Goal: Task Accomplishment & Management: Use online tool/utility

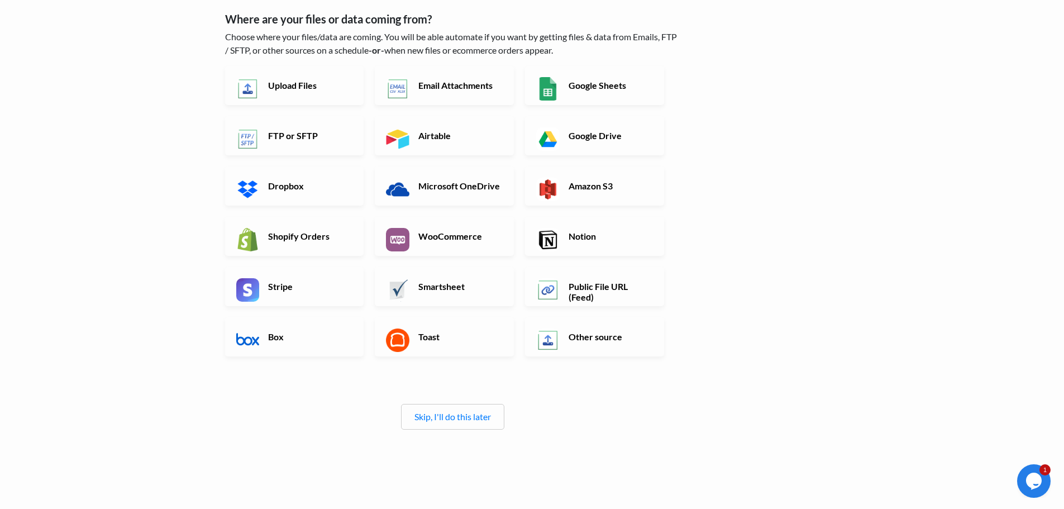
scroll to position [99, 0]
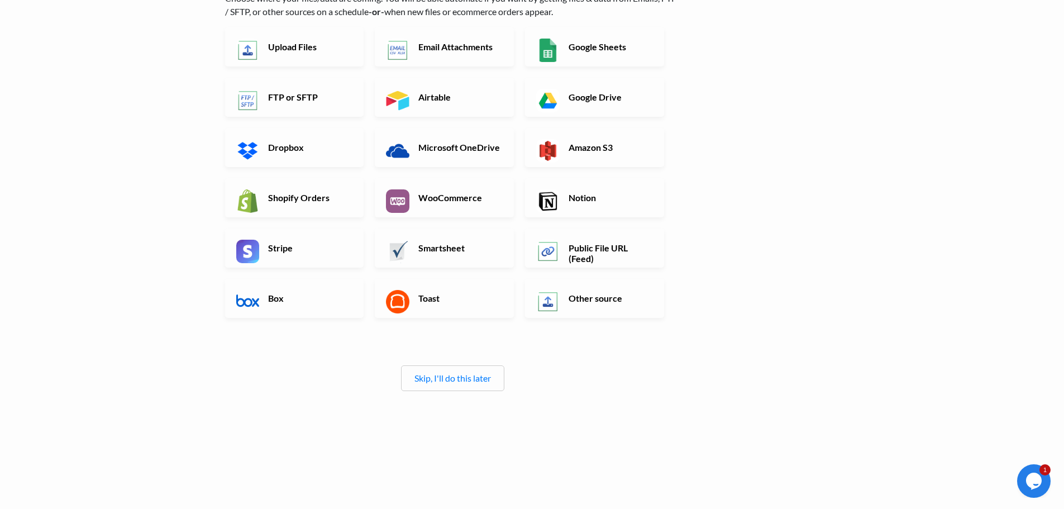
click at [442, 373] on link "Skip, I'll do this later" at bounding box center [452, 378] width 77 height 11
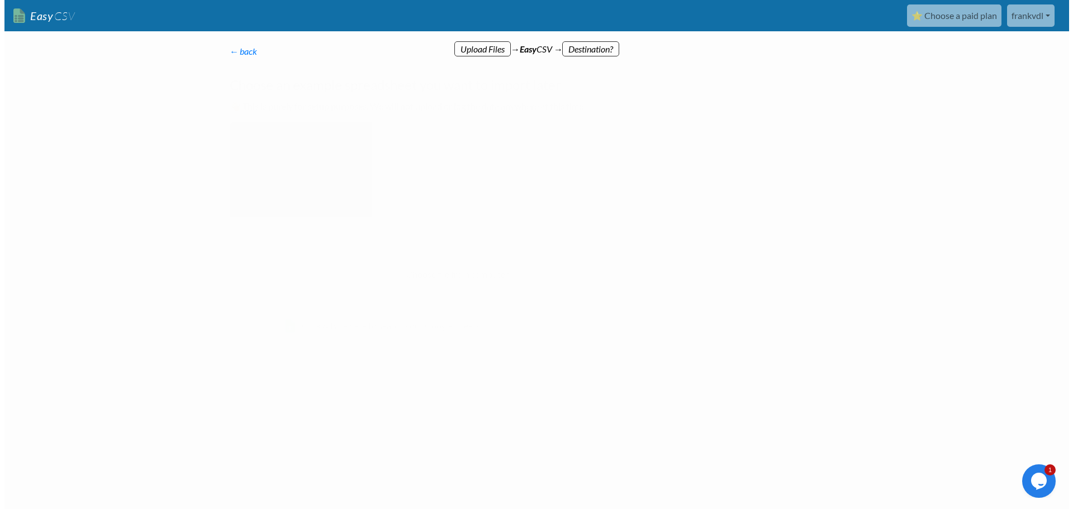
scroll to position [0, 0]
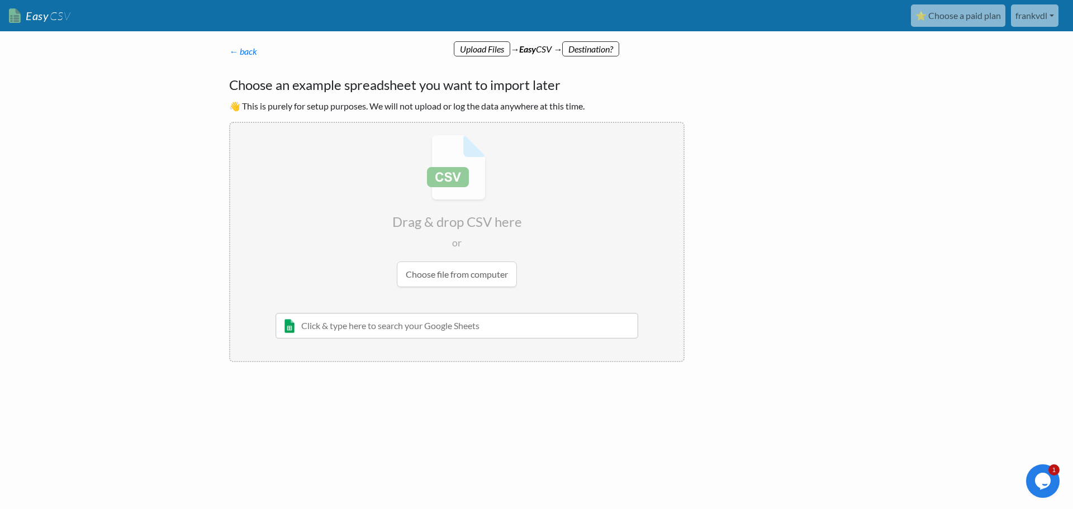
click at [240, 58] on p "← back Thanks for signing up! Set up your Import Flow and Upload Page in 1 minu…" at bounding box center [456, 51] width 455 height 13
click at [252, 49] on link "← back" at bounding box center [243, 51] width 28 height 11
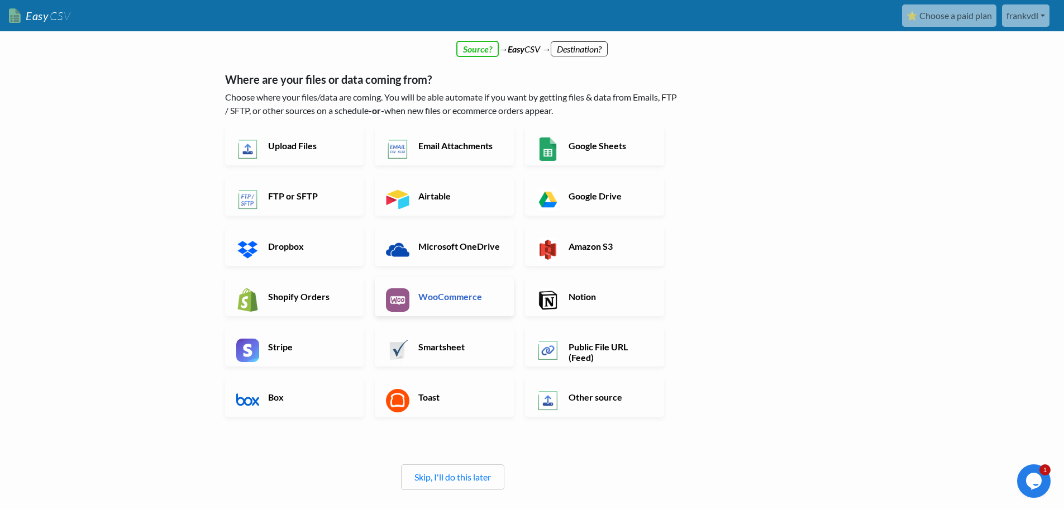
click at [442, 300] on h6 "WooCommerce" at bounding box center [460, 296] width 88 height 11
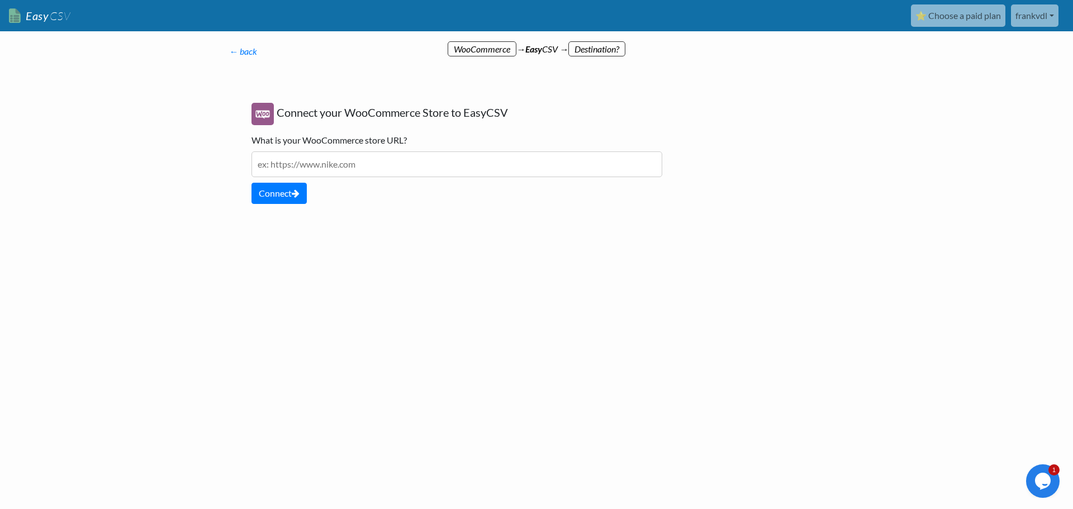
click at [311, 160] on input "text" at bounding box center [456, 164] width 411 height 26
paste input "https://schoonbroekloopt.be/klinkt/"
type input "https://schoonbroekloopt.be/klinkt/"
click at [287, 196] on button "Connect" at bounding box center [278, 193] width 55 height 21
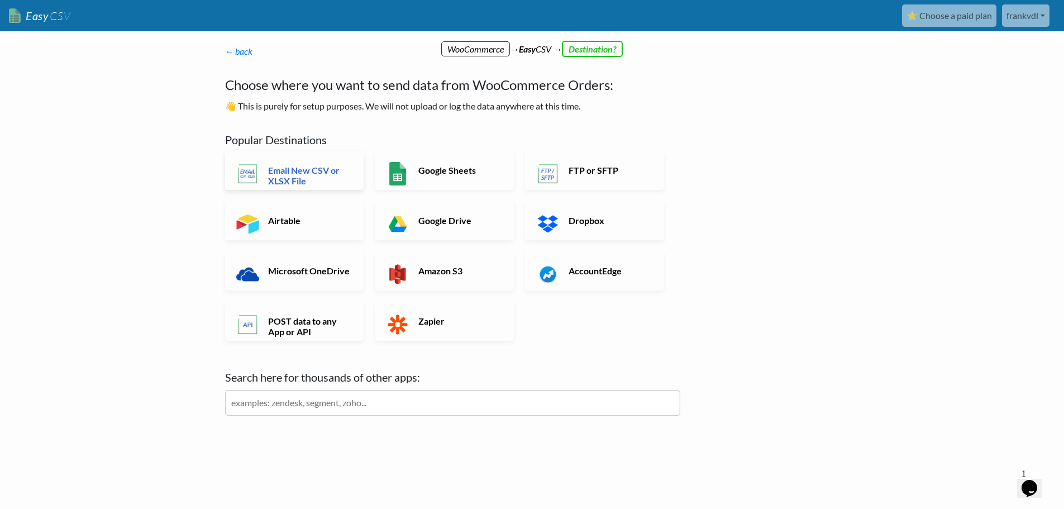
click at [294, 173] on h6 "Email New CSV or XLSX File" at bounding box center [309, 175] width 88 height 21
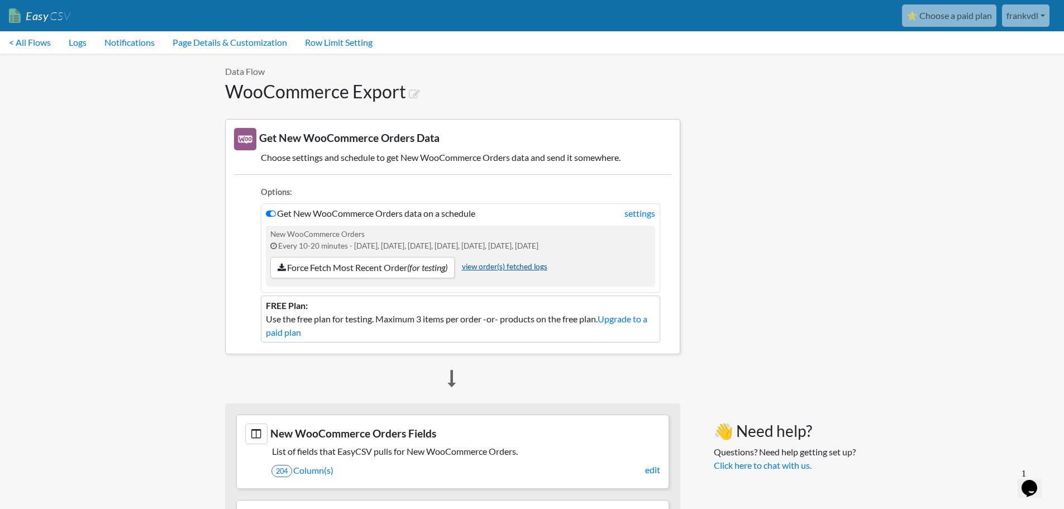
click at [525, 266] on link "view order(s) fetched logs" at bounding box center [504, 266] width 85 height 9
click at [645, 214] on link "settings" at bounding box center [640, 213] width 31 height 13
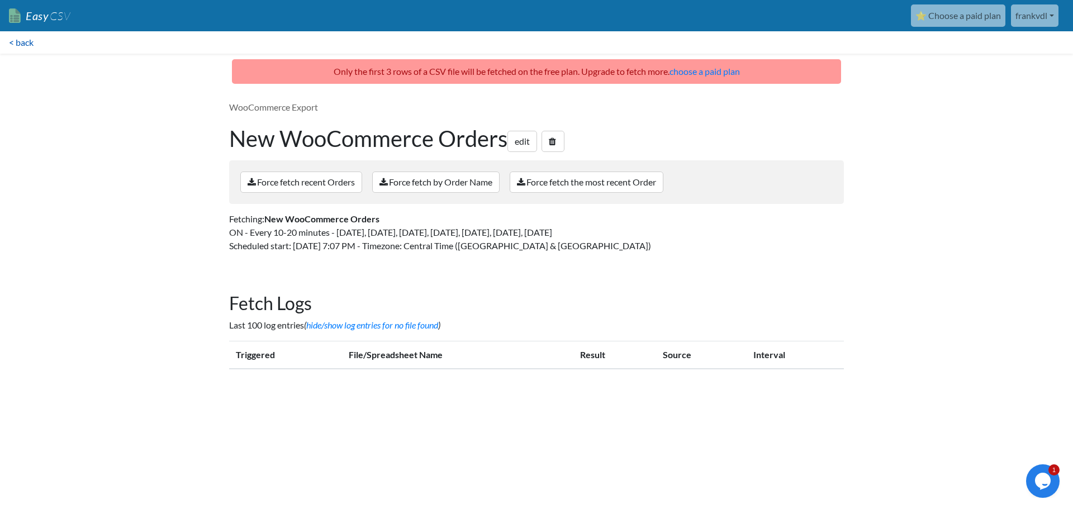
click at [16, 42] on link "< back" at bounding box center [21, 42] width 42 height 22
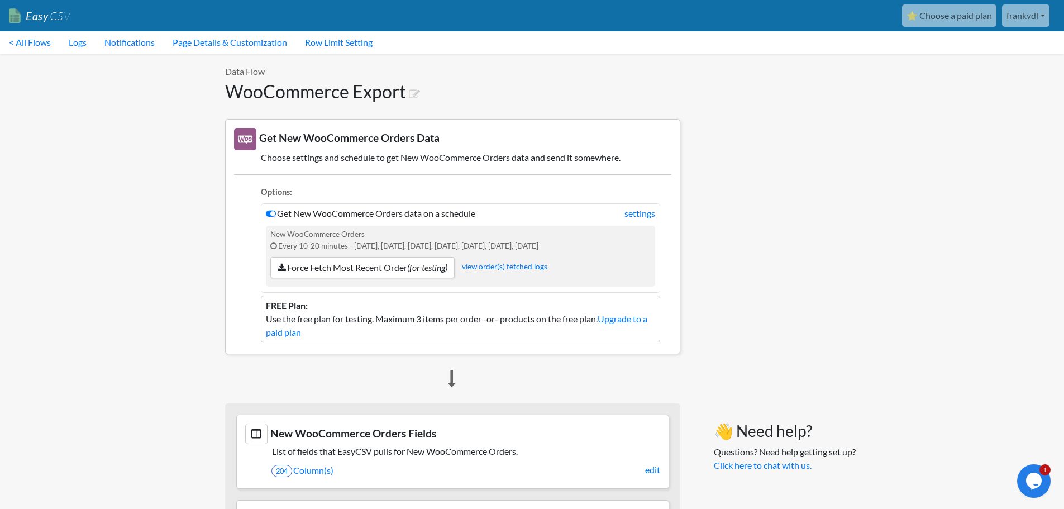
scroll to position [373, 0]
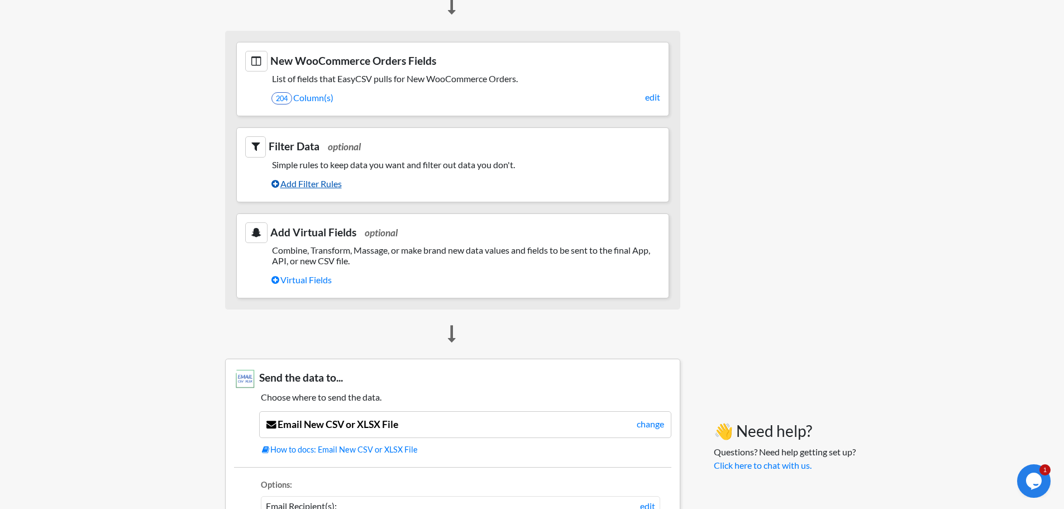
click at [321, 189] on link "Add Filter Rules" at bounding box center [465, 183] width 389 height 19
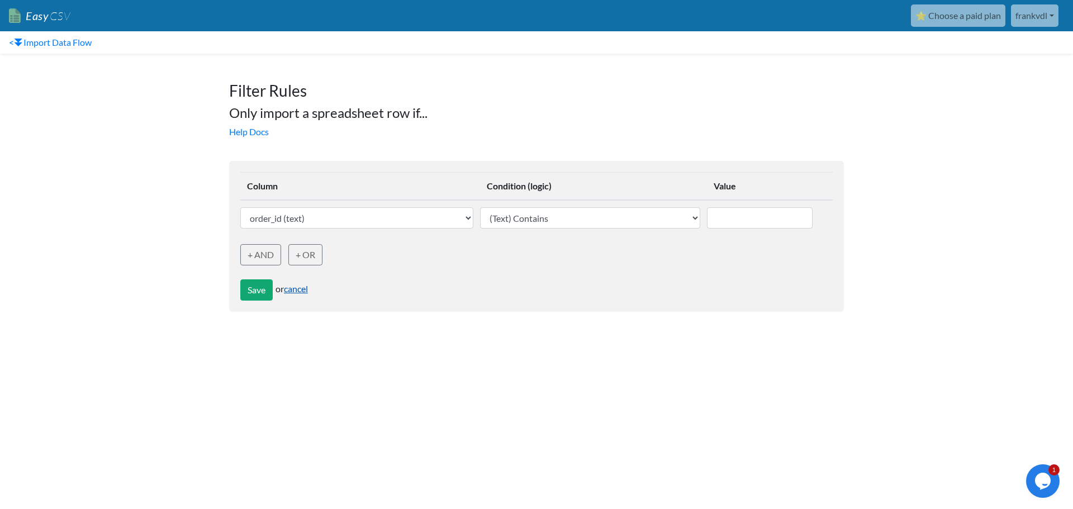
click at [308, 287] on link "cancel" at bounding box center [296, 288] width 24 height 11
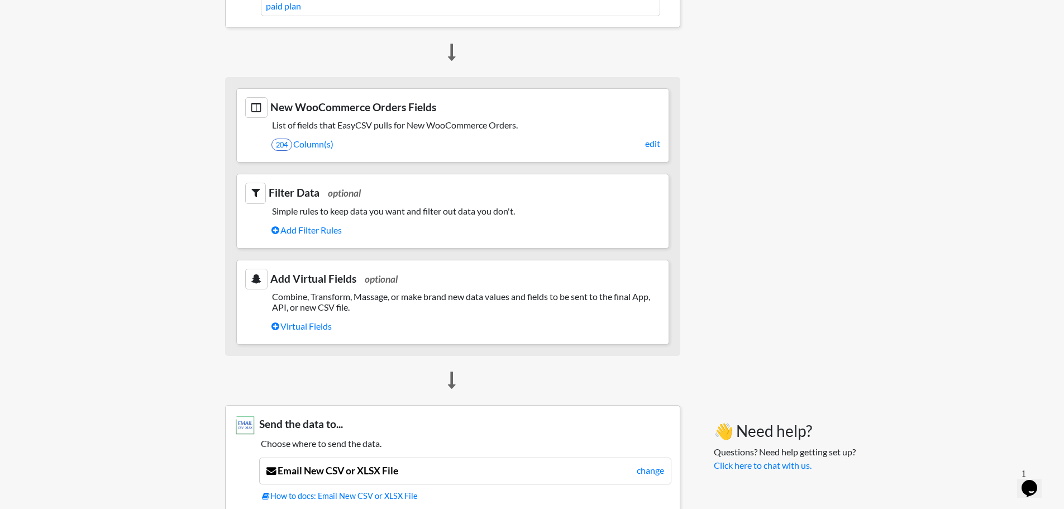
scroll to position [513, 0]
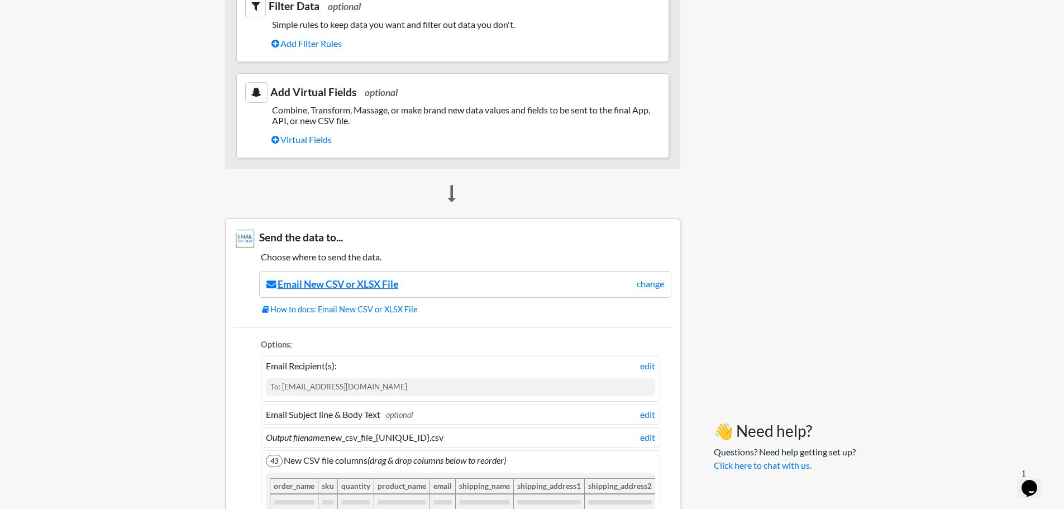
click at [339, 288] on link "Email New CSV or XLSX File" at bounding box center [332, 284] width 132 height 12
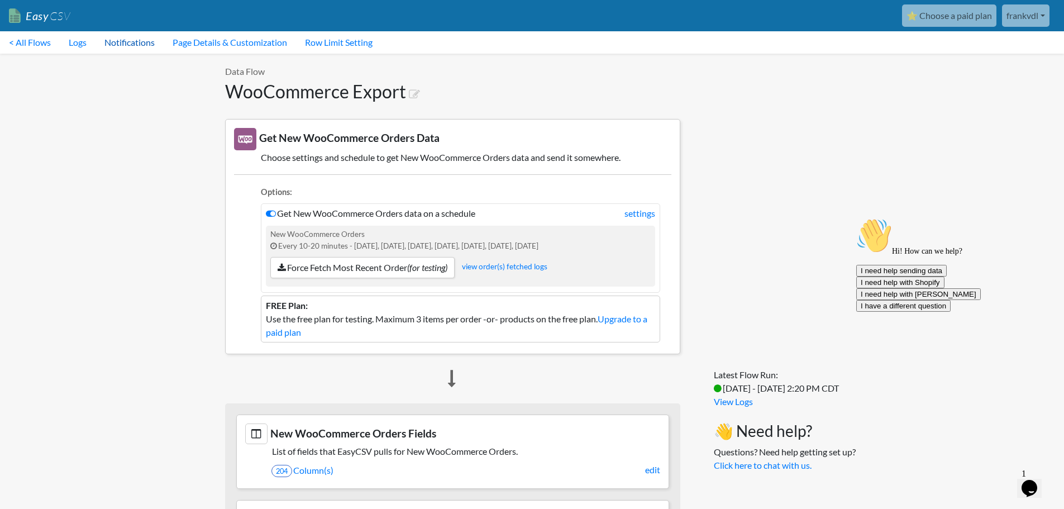
click at [133, 40] on link "Notifications" at bounding box center [130, 42] width 68 height 22
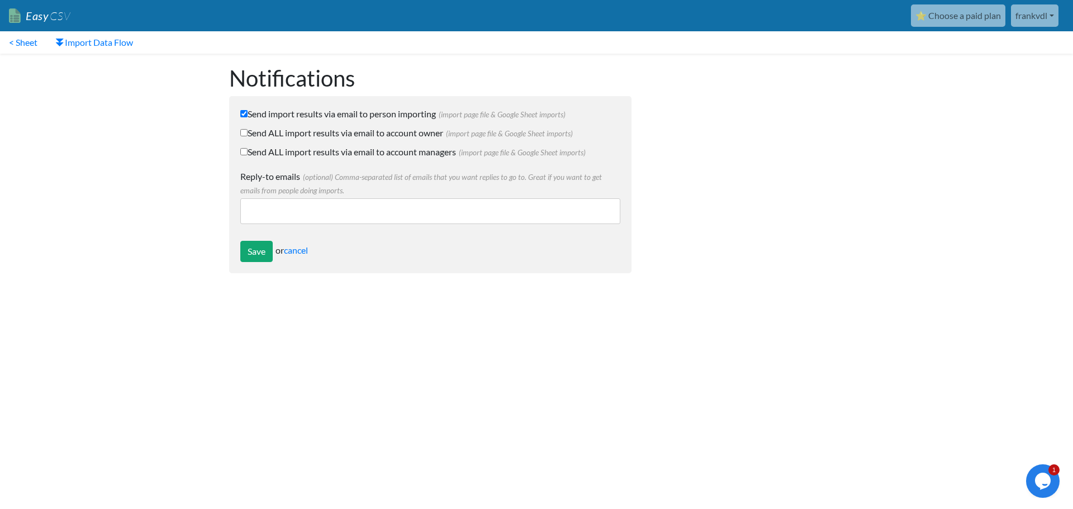
click at [277, 111] on label "Send import results via email to person importing (import page file & Google Sh…" at bounding box center [430, 113] width 380 height 13
click at [247, 111] on input "Send import results via email to person importing (import page file & Google Sh…" at bounding box center [243, 113] width 7 height 7
checkbox input "false"
click at [254, 251] on input "Save" at bounding box center [256, 251] width 32 height 21
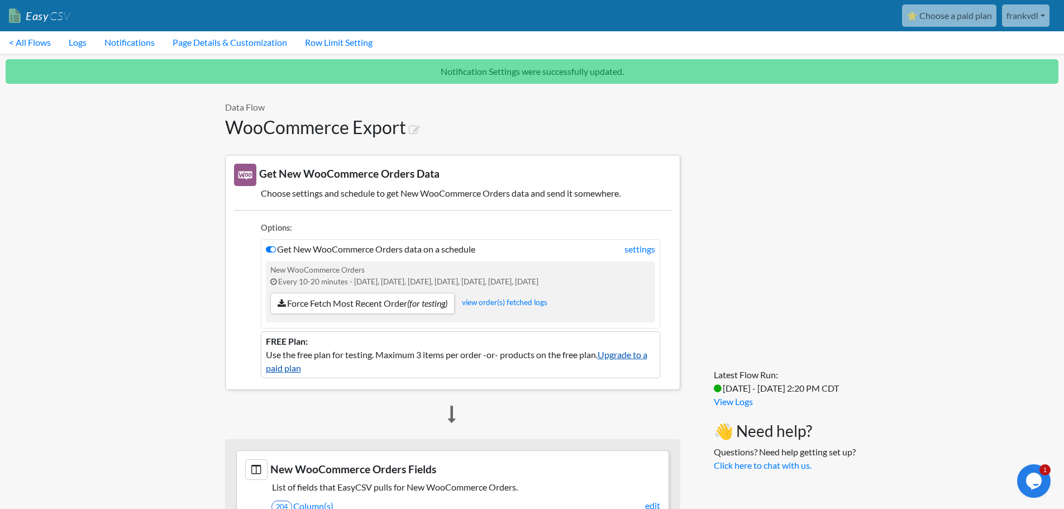
click at [629, 352] on link "Upgrade to a paid plan" at bounding box center [457, 361] width 382 height 24
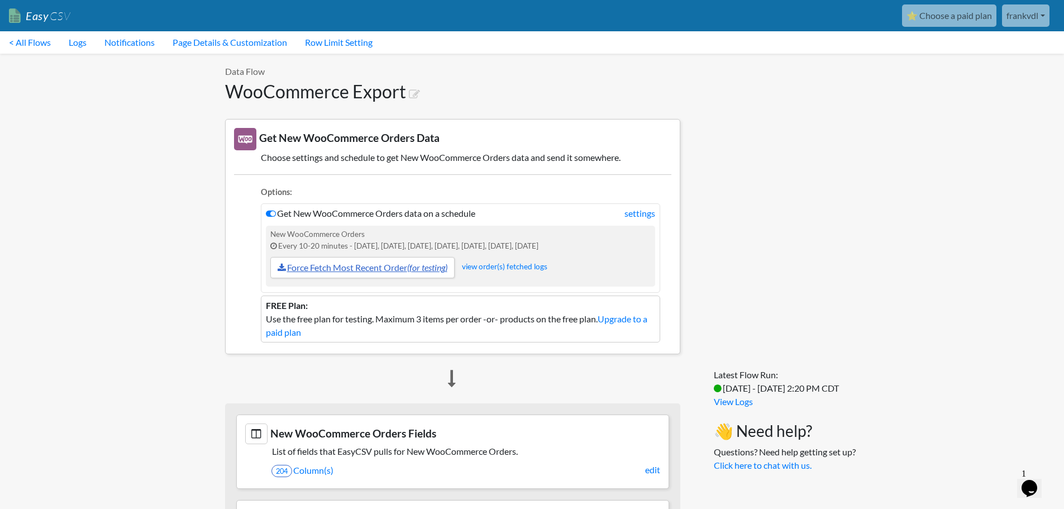
click at [348, 270] on link "Force Fetch Most Recent Order (for testing)" at bounding box center [362, 267] width 184 height 21
